Goal: Task Accomplishment & Management: Manage account settings

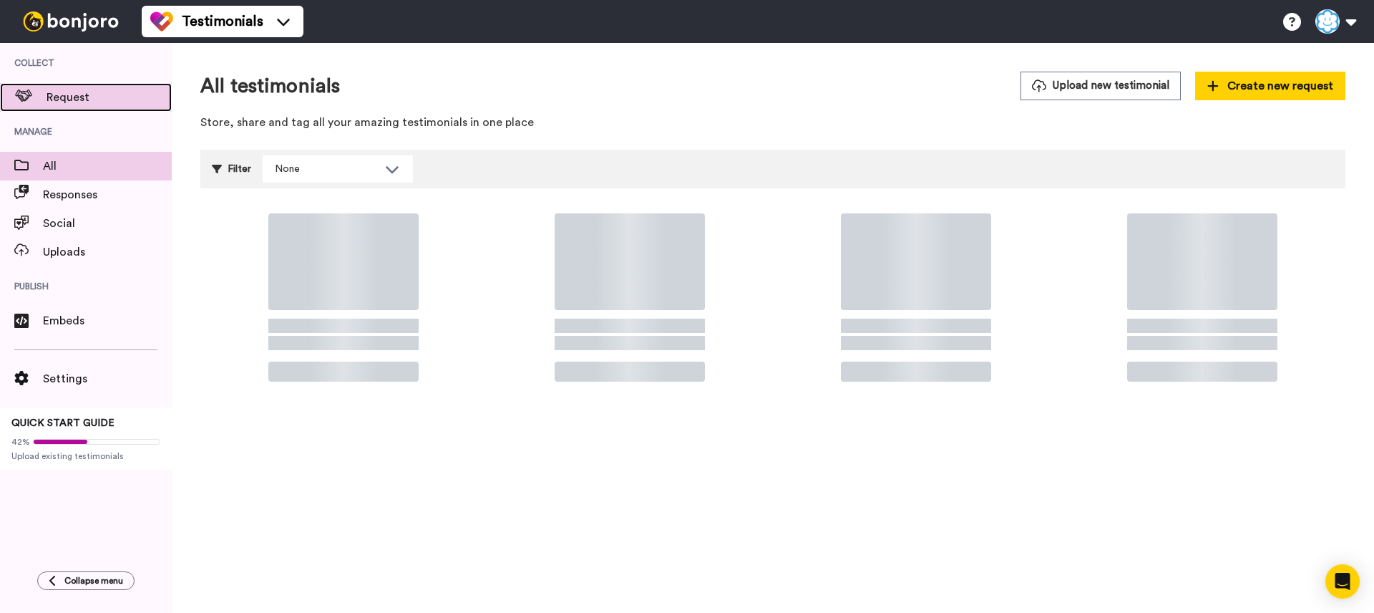
click at [96, 99] on span "Request" at bounding box center [109, 97] width 125 height 17
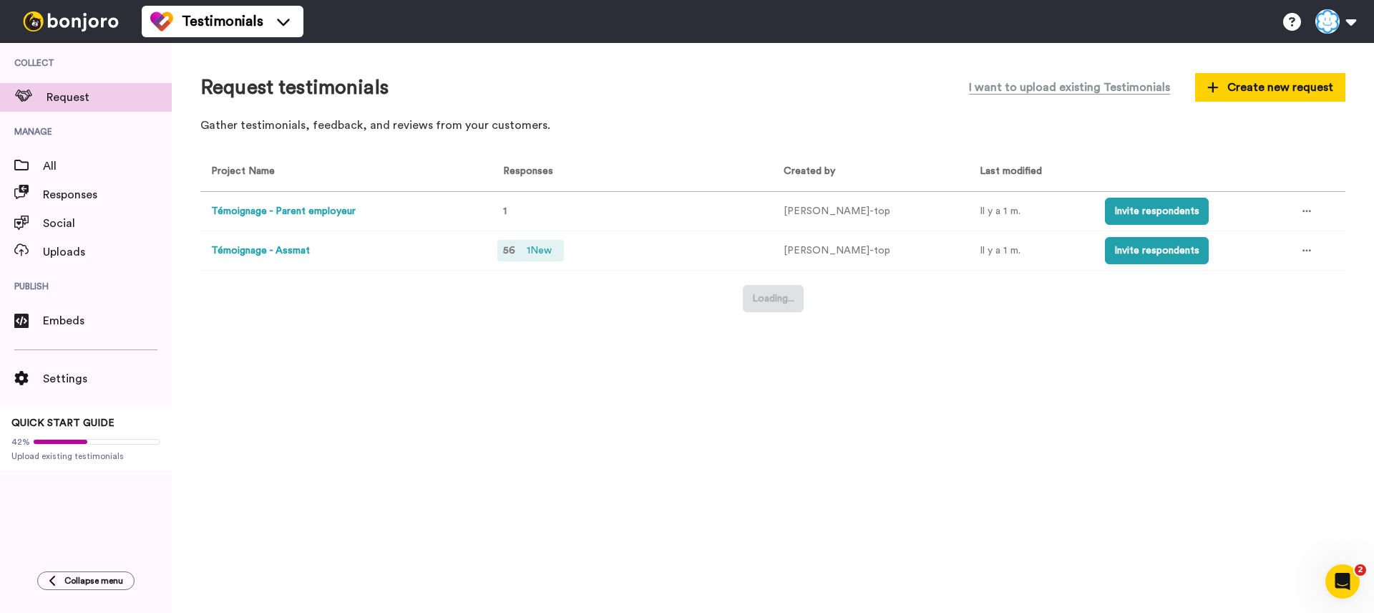
click at [537, 254] on span "1 New" at bounding box center [539, 251] width 36 height 16
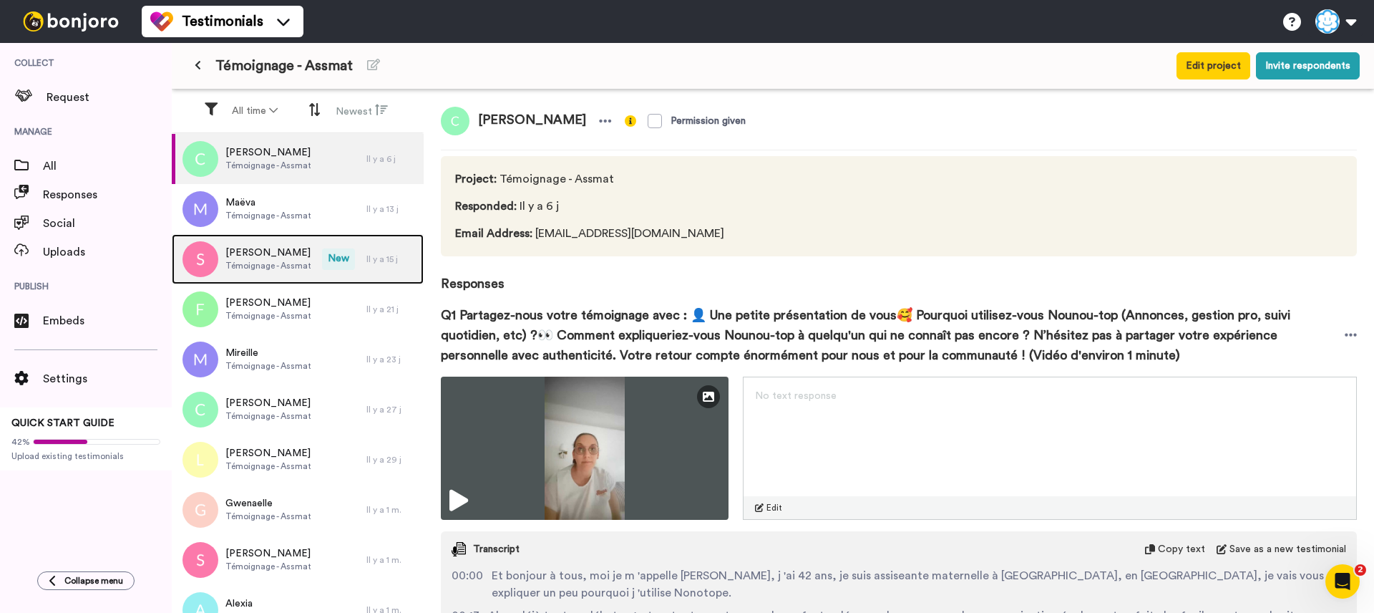
click at [359, 258] on div "Sabrina Témoignage - Assmat New Il y a 15 j" at bounding box center [298, 259] width 252 height 50
